Goal: Information Seeking & Learning: Learn about a topic

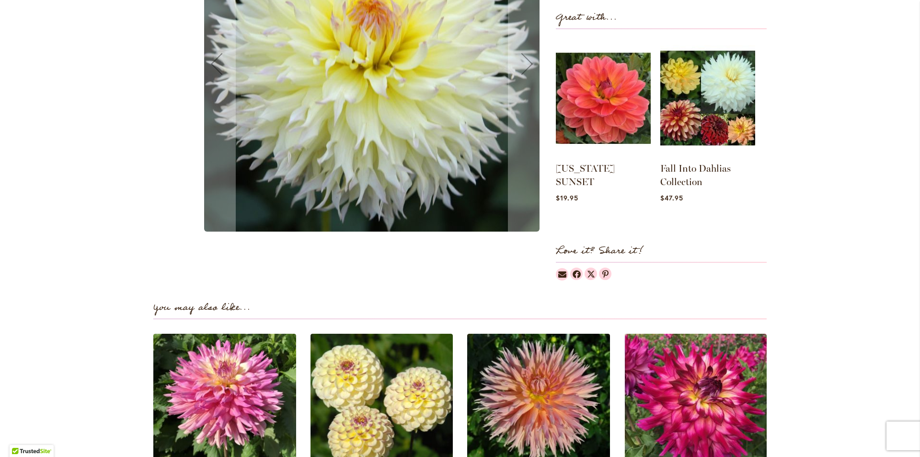
scroll to position [466, 0]
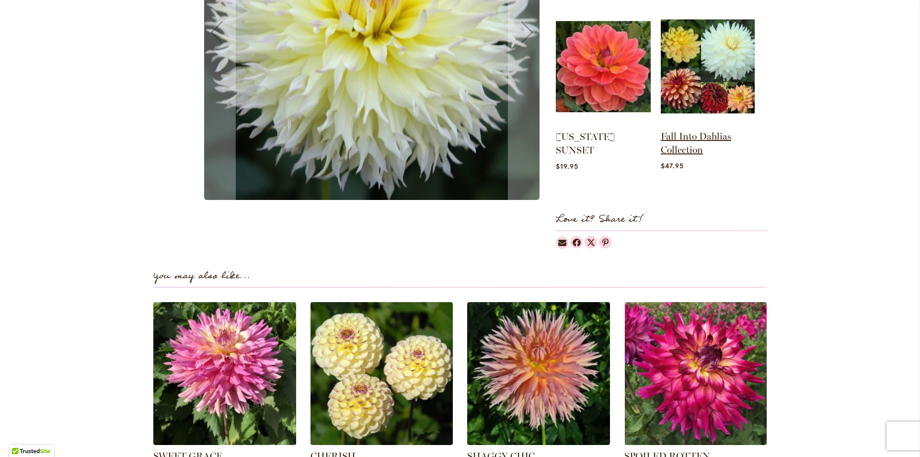
click at [671, 146] on link "Fall Into Dahlias Collection" at bounding box center [696, 142] width 70 height 25
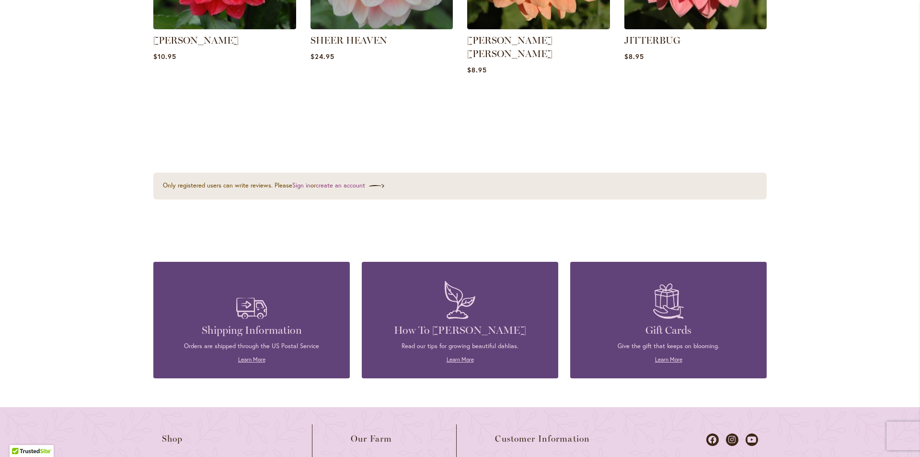
scroll to position [1238, 0]
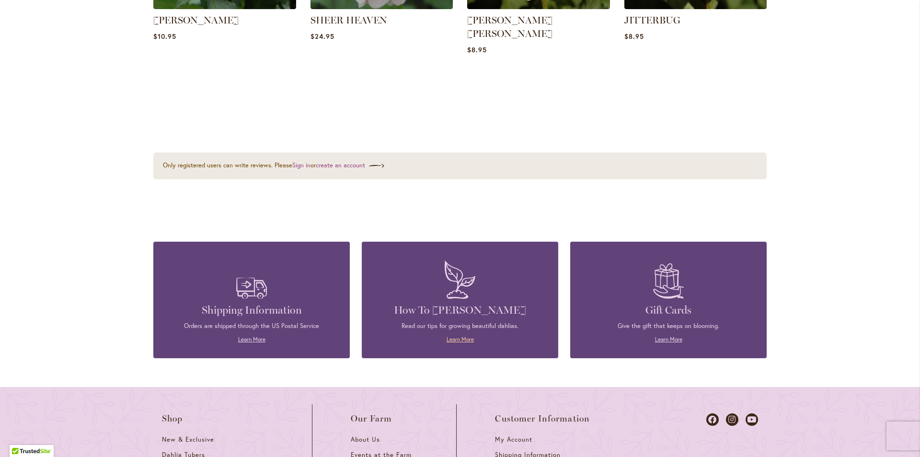
click at [461, 335] on link "Learn More" at bounding box center [460, 338] width 27 height 7
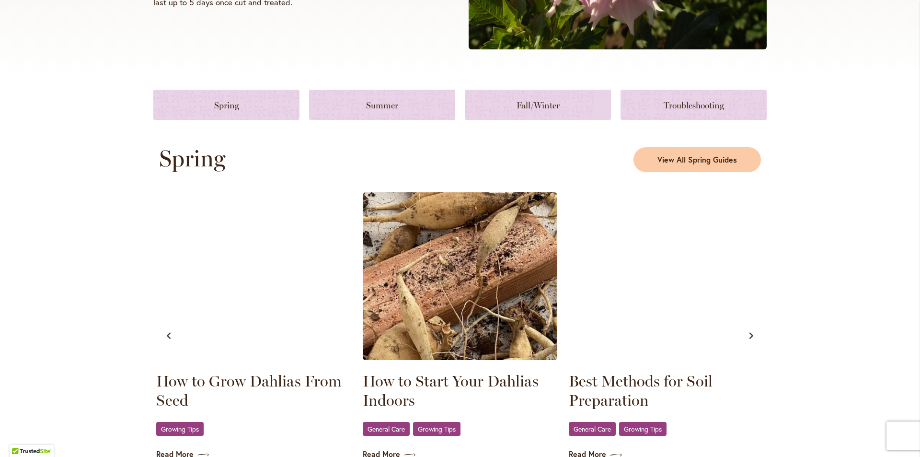
scroll to position [575, 0]
